Goal: Navigation & Orientation: Go to known website

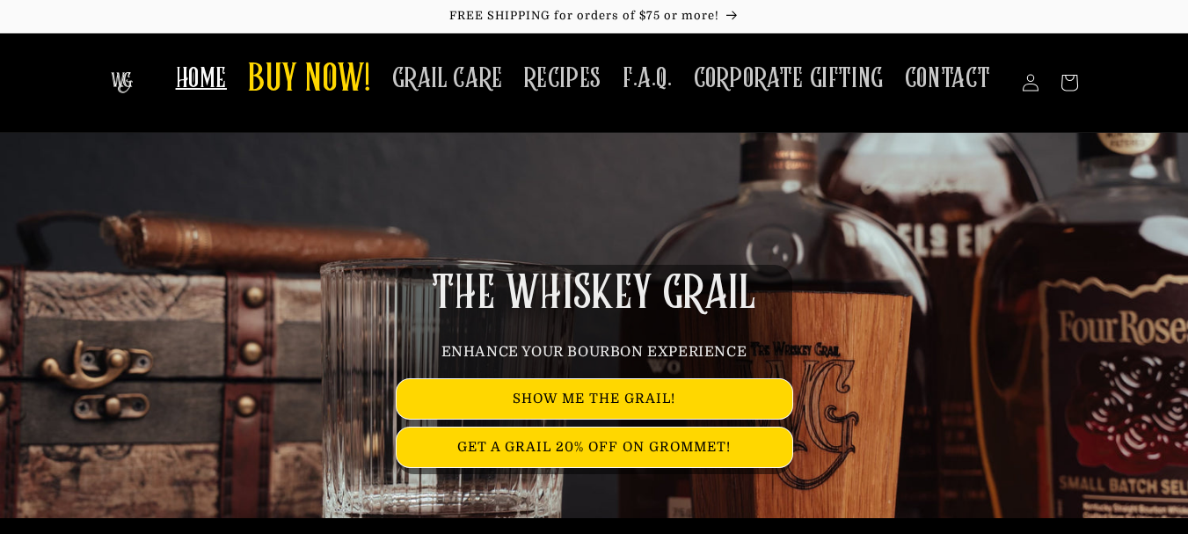
click at [213, 91] on span "HOME" at bounding box center [201, 79] width 51 height 34
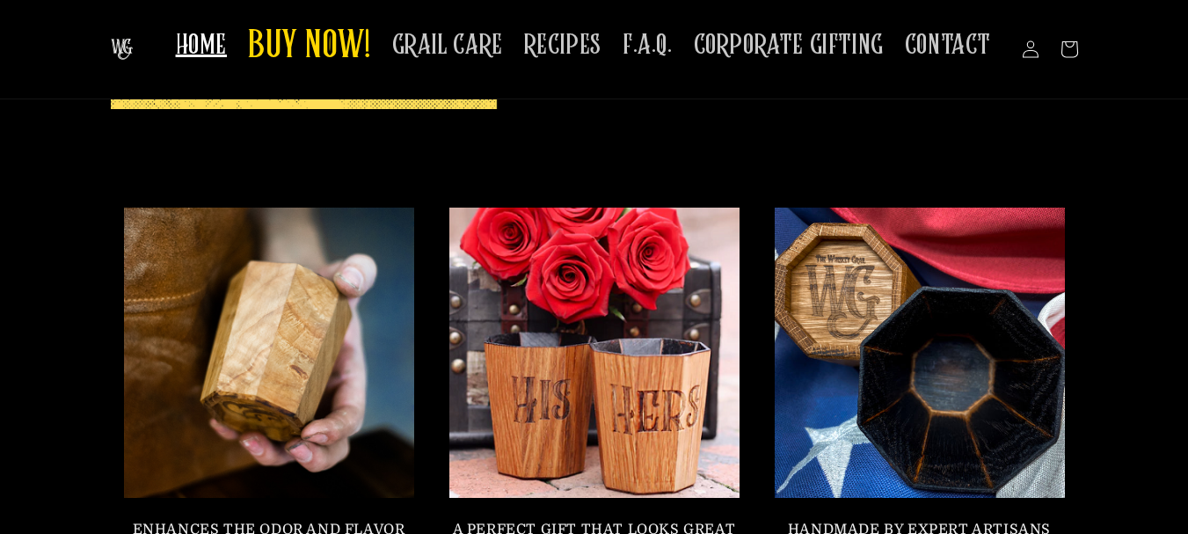
scroll to position [1319, 0]
